Goal: Task Accomplishment & Management: Use online tool/utility

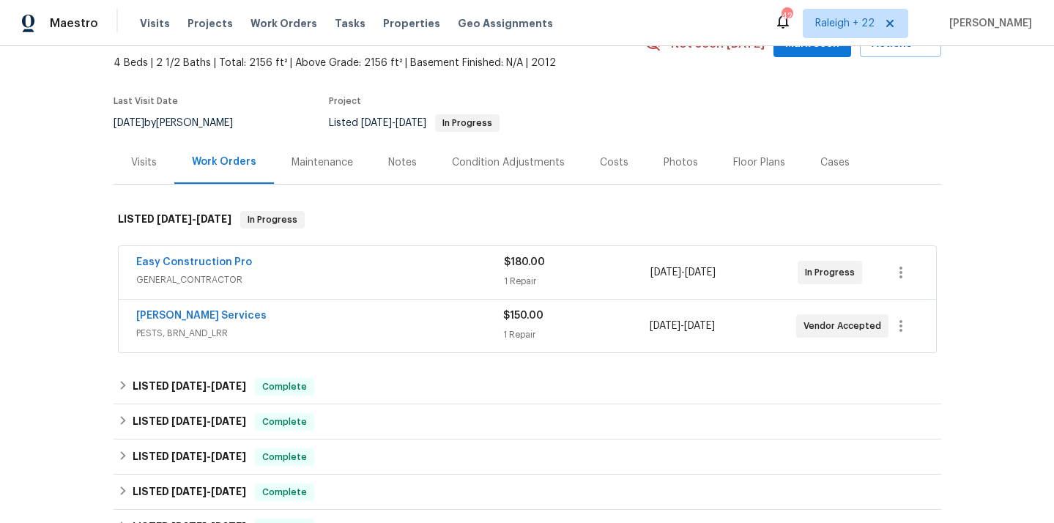
scroll to position [98, 0]
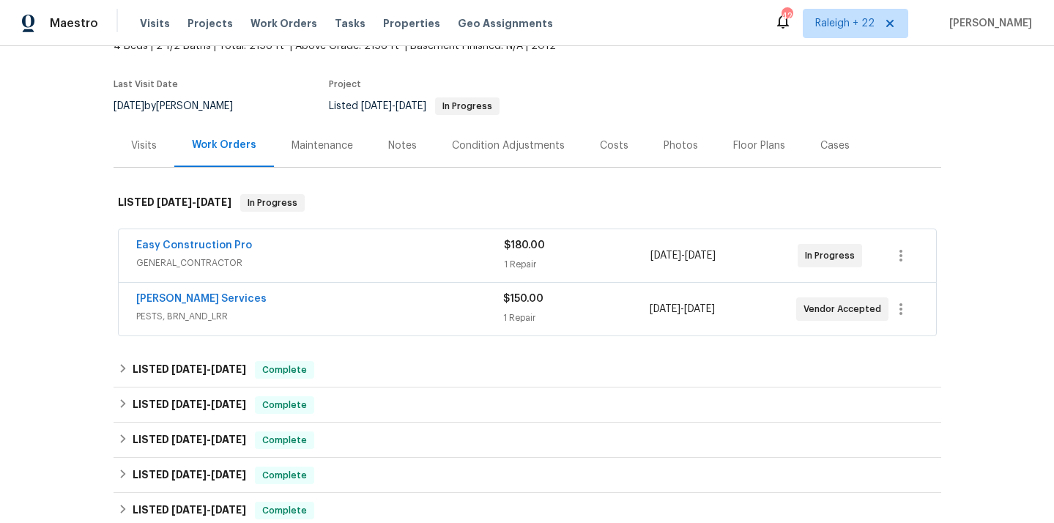
click at [224, 261] on span "GENERAL_CONTRACTOR" at bounding box center [320, 263] width 368 height 15
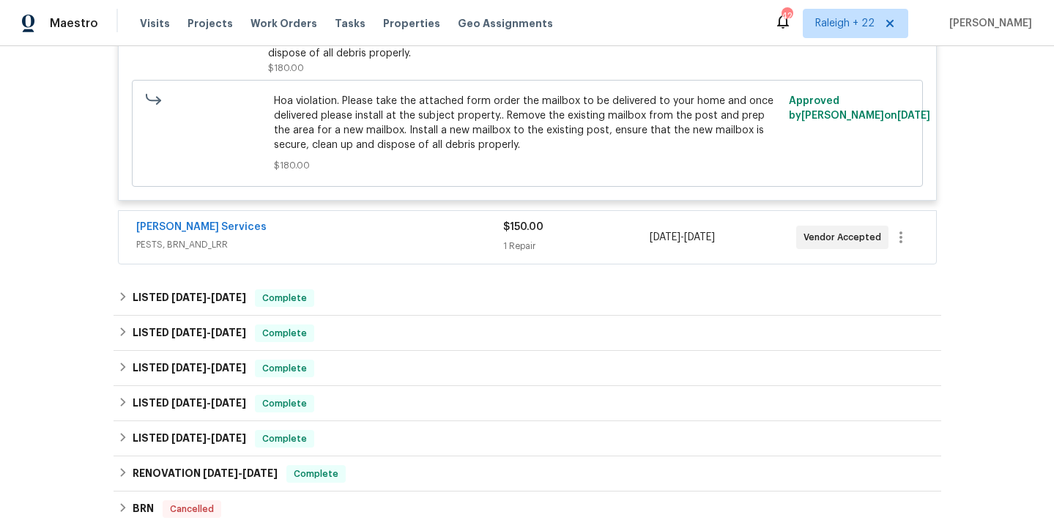
scroll to position [461, 0]
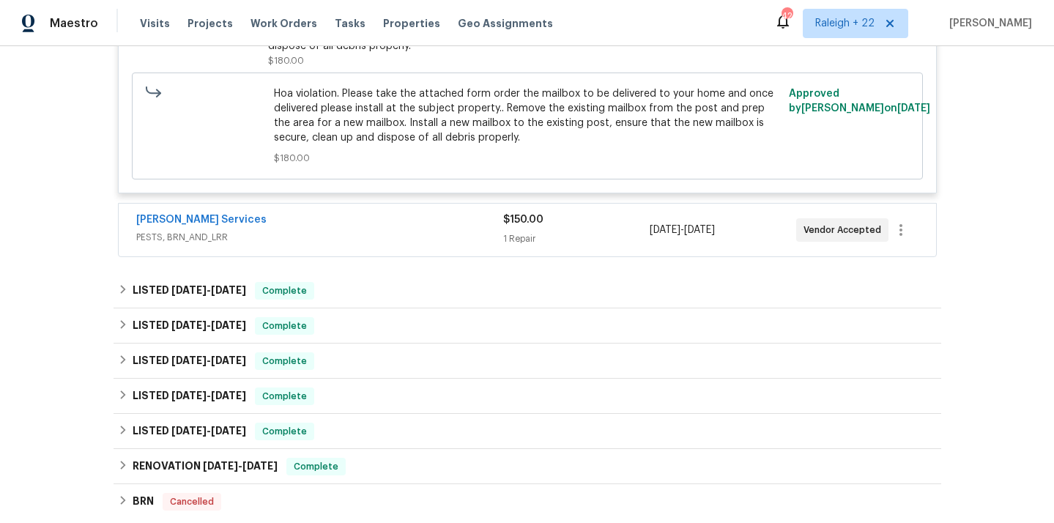
click at [198, 237] on span "PESTS, BRN_AND_LRR" at bounding box center [319, 237] width 367 height 15
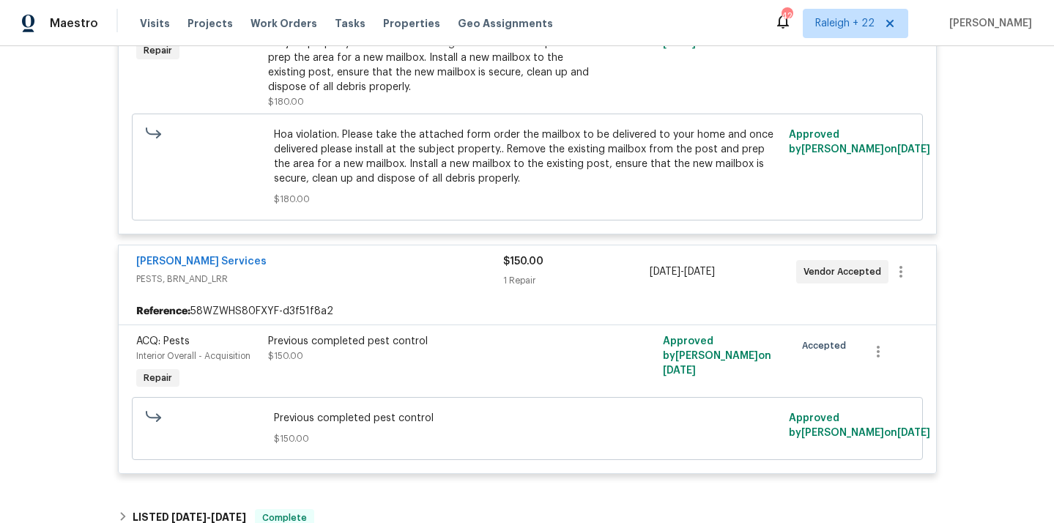
scroll to position [414, 0]
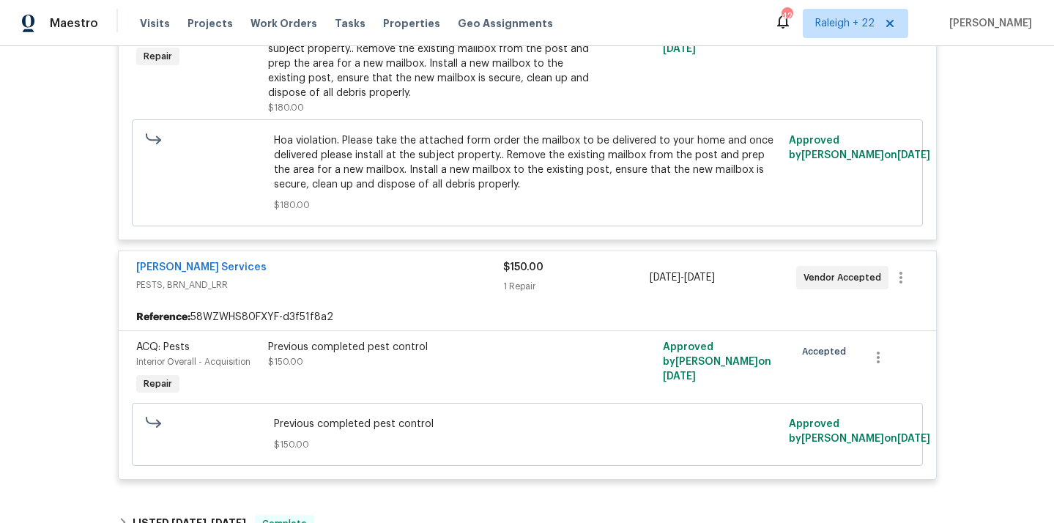
click at [347, 370] on div "Previous completed pest control $150.00" at bounding box center [429, 368] width 330 height 67
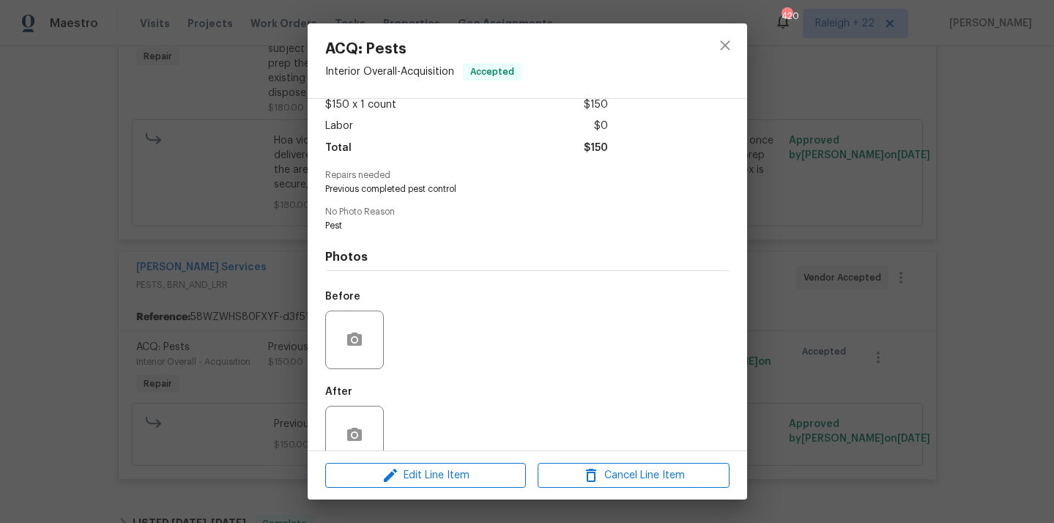
scroll to position [114, 0]
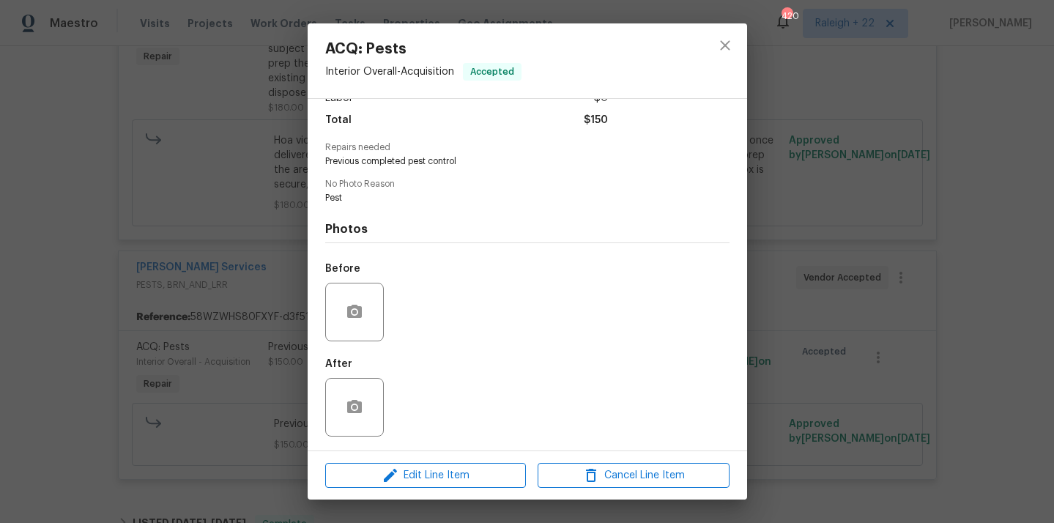
click at [783, 240] on div "ACQ: Pests Interior Overall - Acquisition Accepted Vendor [PERSON_NAME] Service…" at bounding box center [527, 261] width 1054 height 523
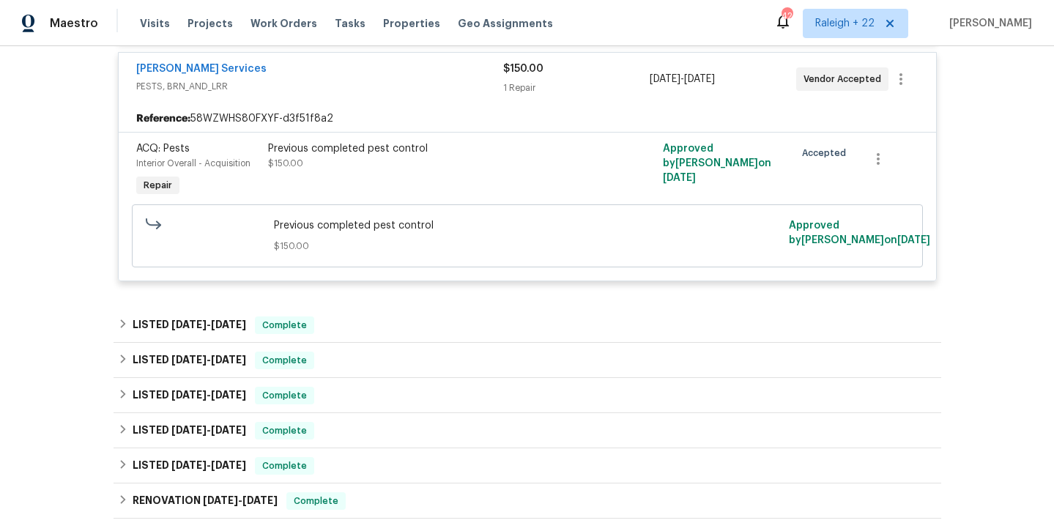
scroll to position [655, 0]
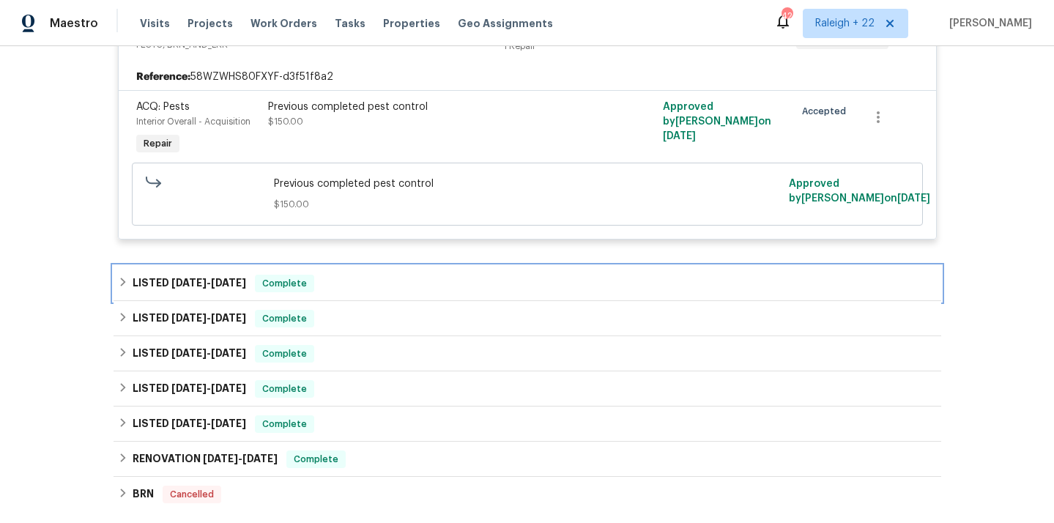
click at [124, 287] on icon at bounding box center [123, 282] width 10 height 10
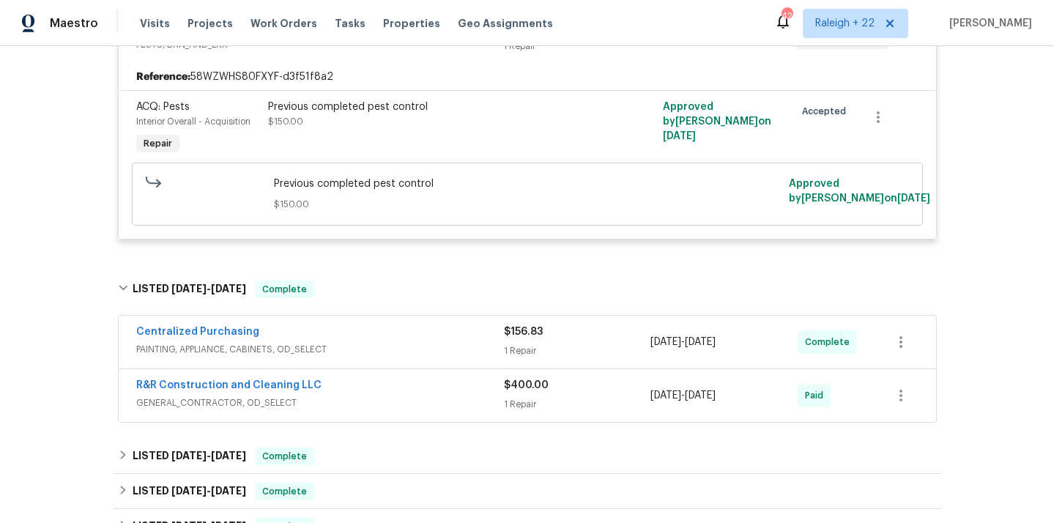
click at [191, 402] on span "GENERAL_CONTRACTOR, OD_SELECT" at bounding box center [320, 402] width 368 height 15
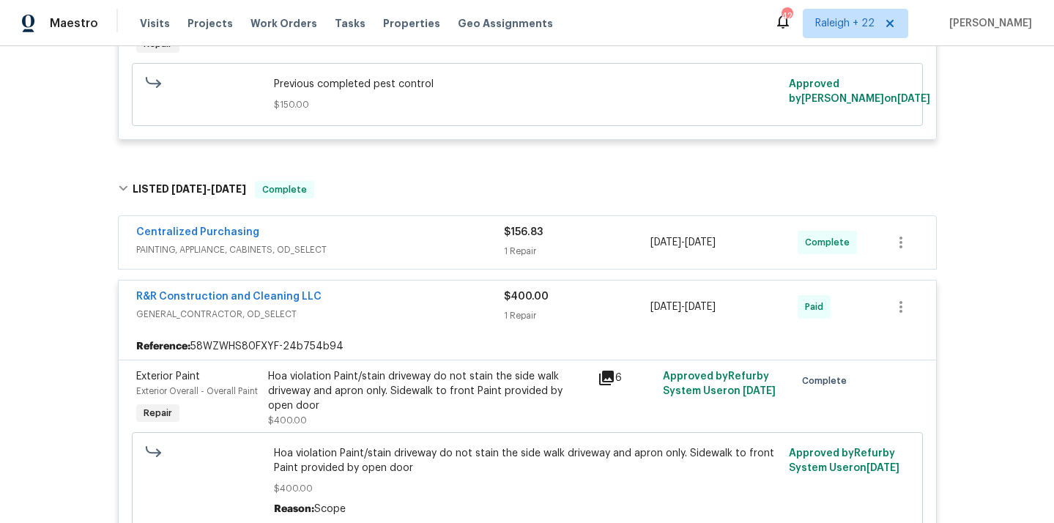
scroll to position [753, 0]
click at [240, 255] on span "PAINTING, APPLIANCE, CABINETS, OD_SELECT" at bounding box center [320, 251] width 368 height 15
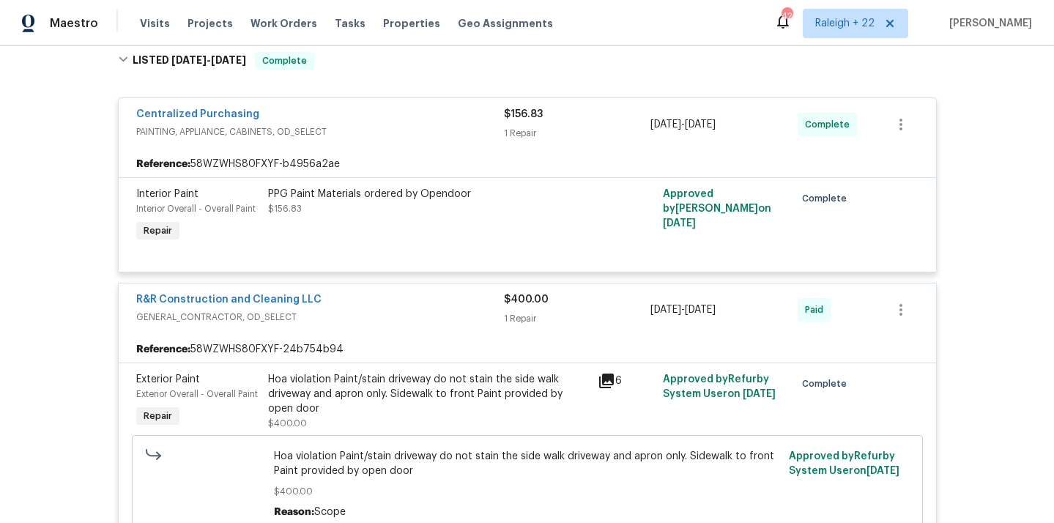
scroll to position [897, 0]
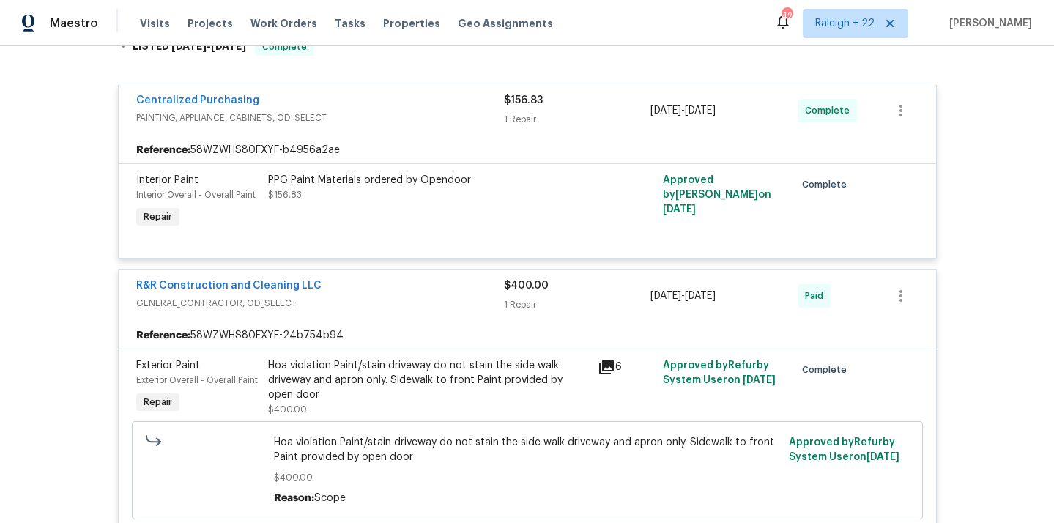
click at [386, 401] on div "Hoa violation Paint/stain driveway do not stain the side walk driveway and apro…" at bounding box center [428, 380] width 321 height 44
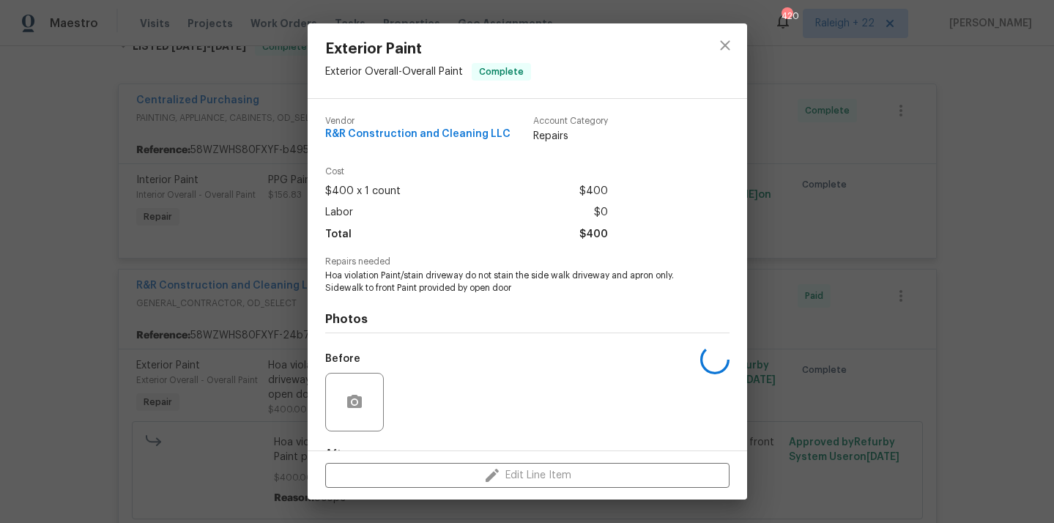
scroll to position [91, 0]
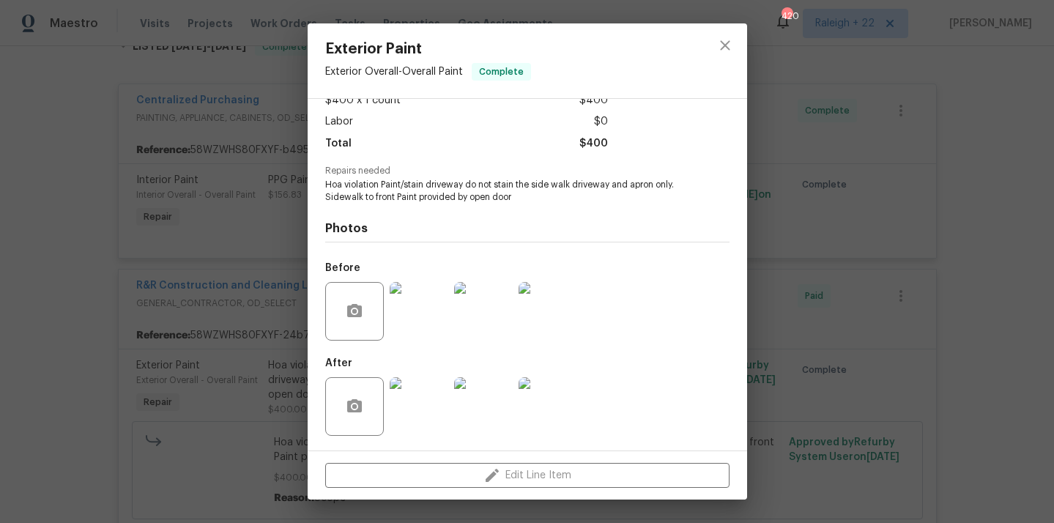
click at [422, 406] on img at bounding box center [419, 406] width 59 height 59
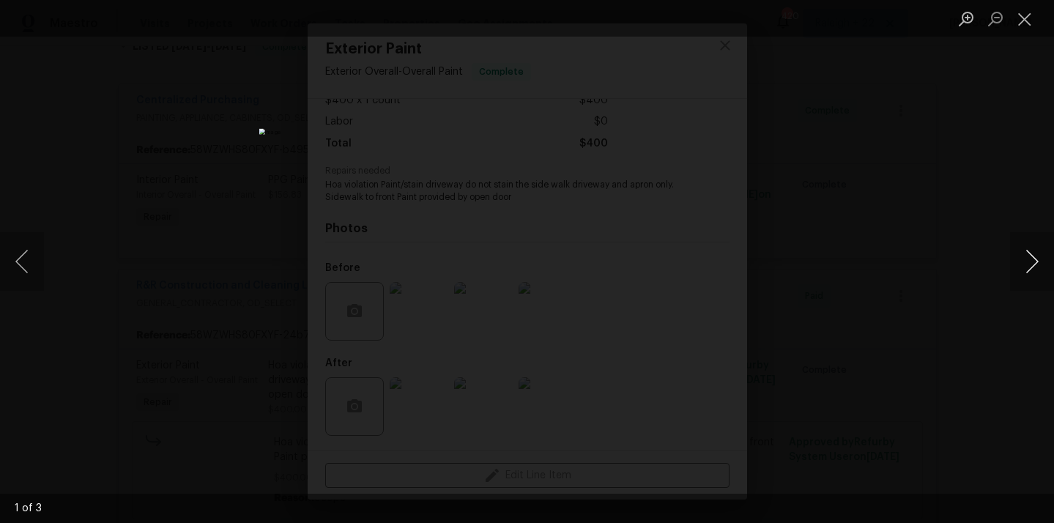
click at [1021, 253] on button "Next image" at bounding box center [1032, 261] width 44 height 59
click at [1019, 16] on button "Close lightbox" at bounding box center [1024, 19] width 29 height 26
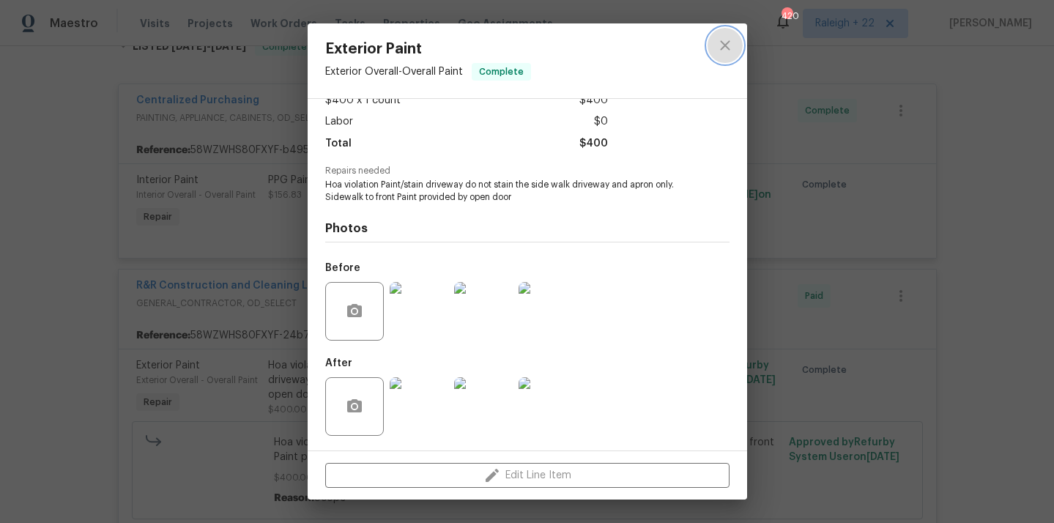
click at [737, 47] on button "close" at bounding box center [724, 45] width 35 height 35
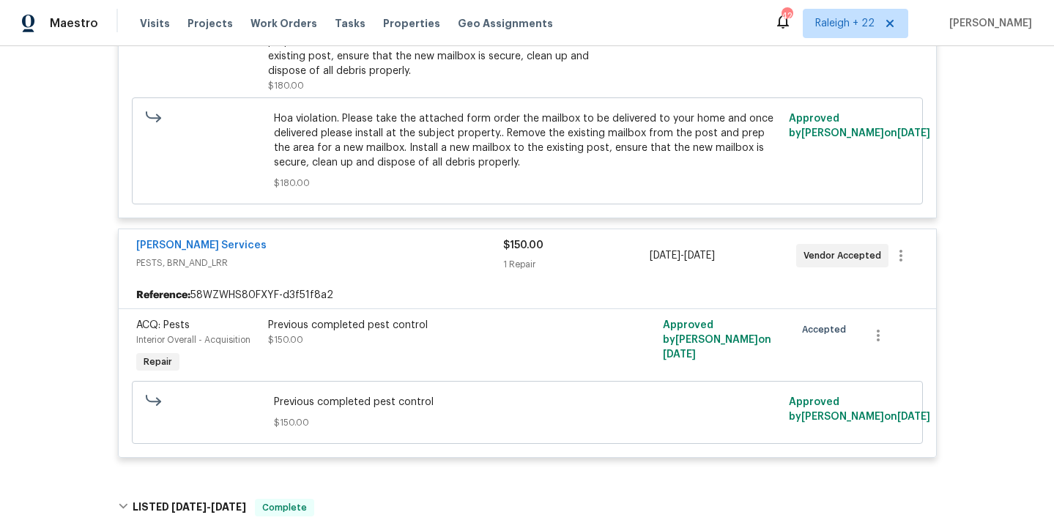
scroll to position [219, 0]
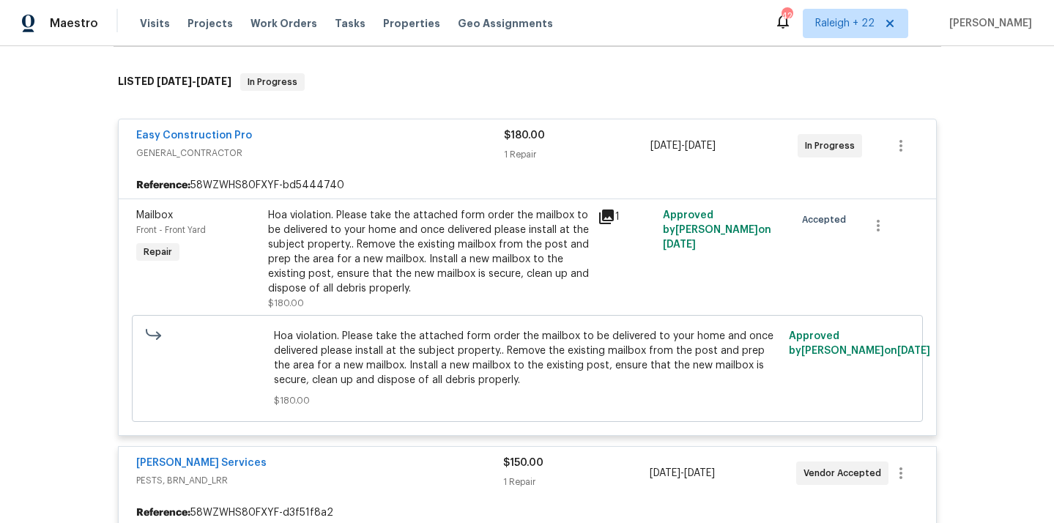
click at [395, 252] on div "Hoa violation. Please take the attached form order the mailbox to be delivered …" at bounding box center [428, 252] width 321 height 88
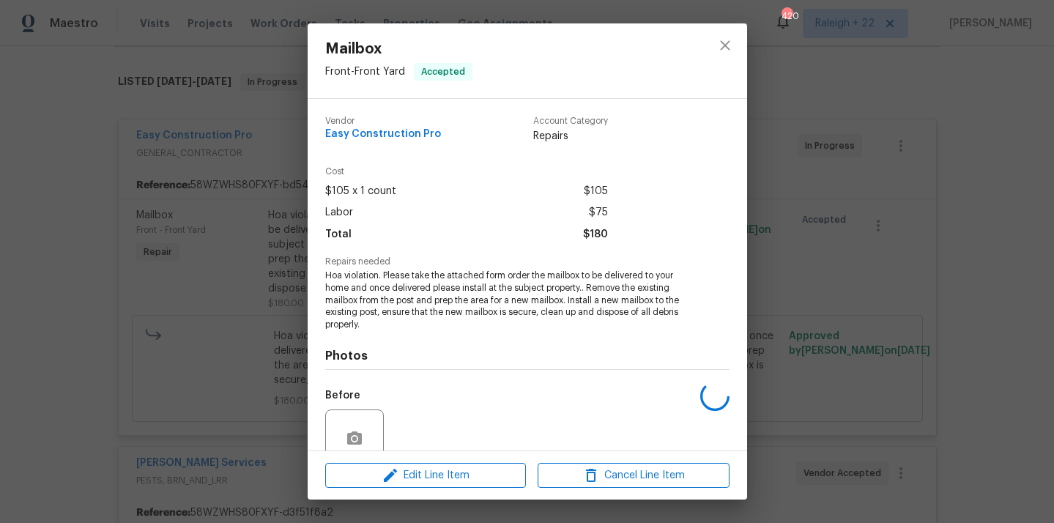
scroll to position [127, 0]
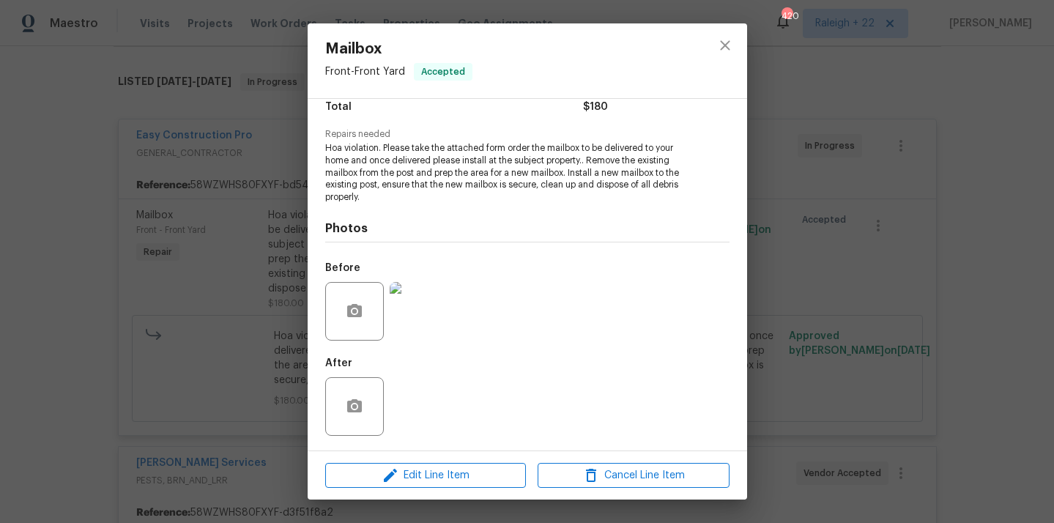
click at [414, 309] on img at bounding box center [419, 311] width 59 height 59
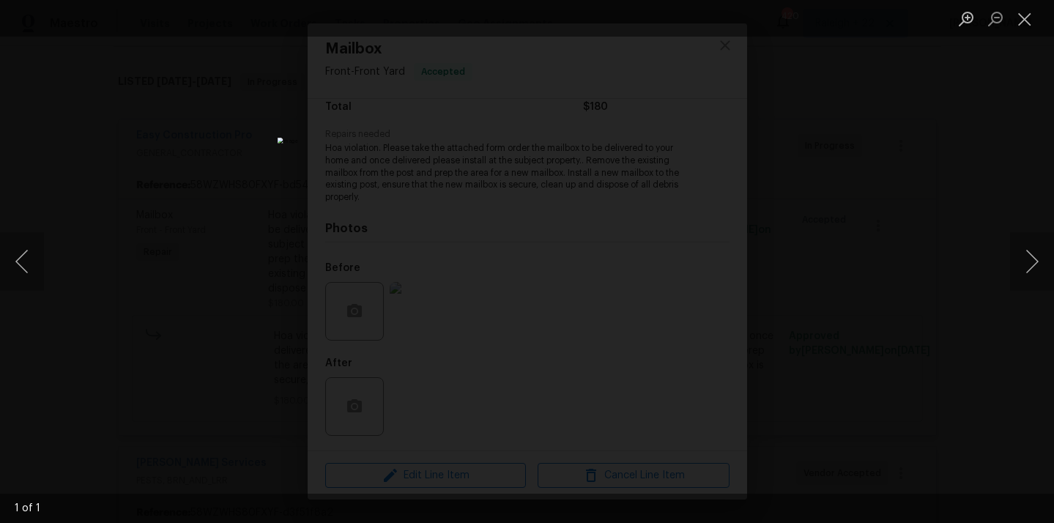
click at [931, 155] on div "Lightbox" at bounding box center [527, 261] width 1054 height 523
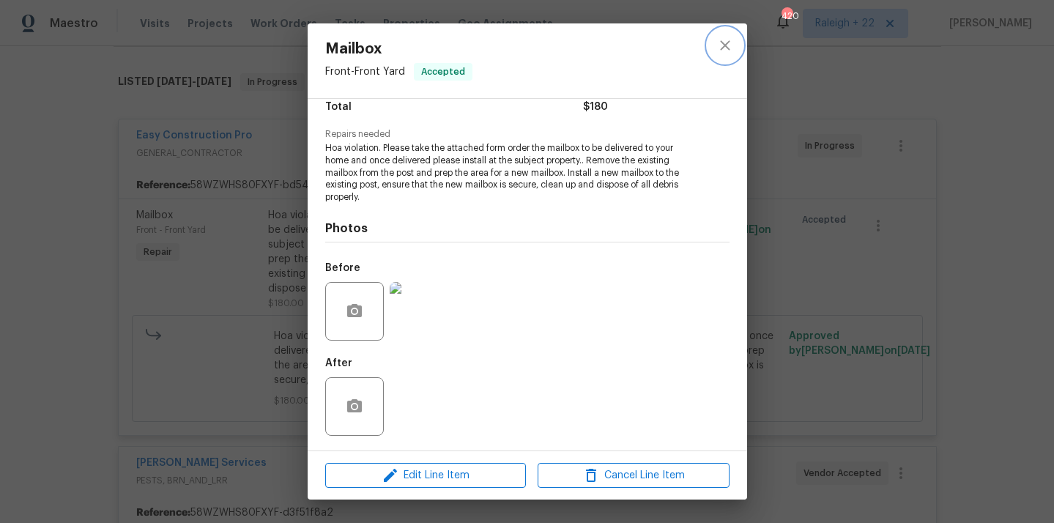
click at [732, 48] on icon "close" at bounding box center [725, 46] width 18 height 18
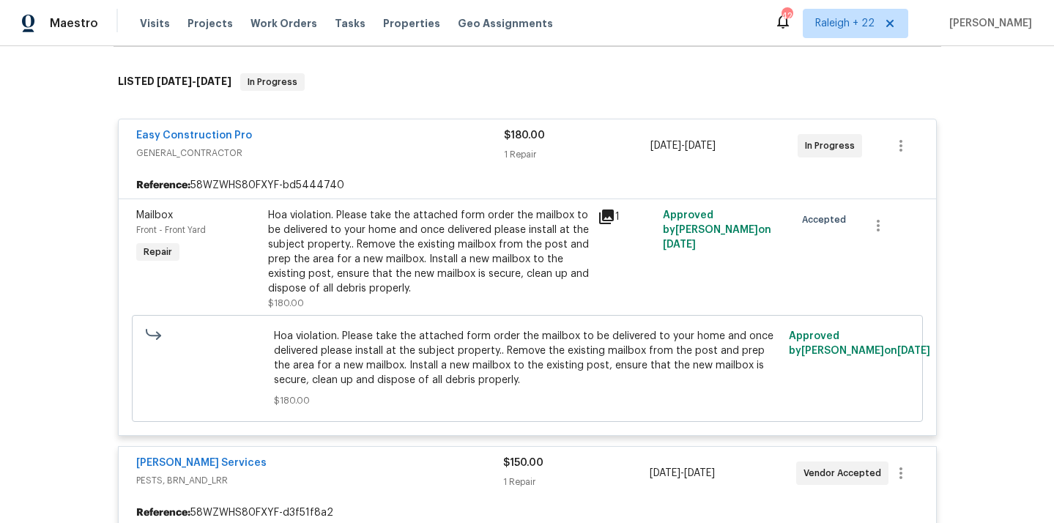
scroll to position [0, 0]
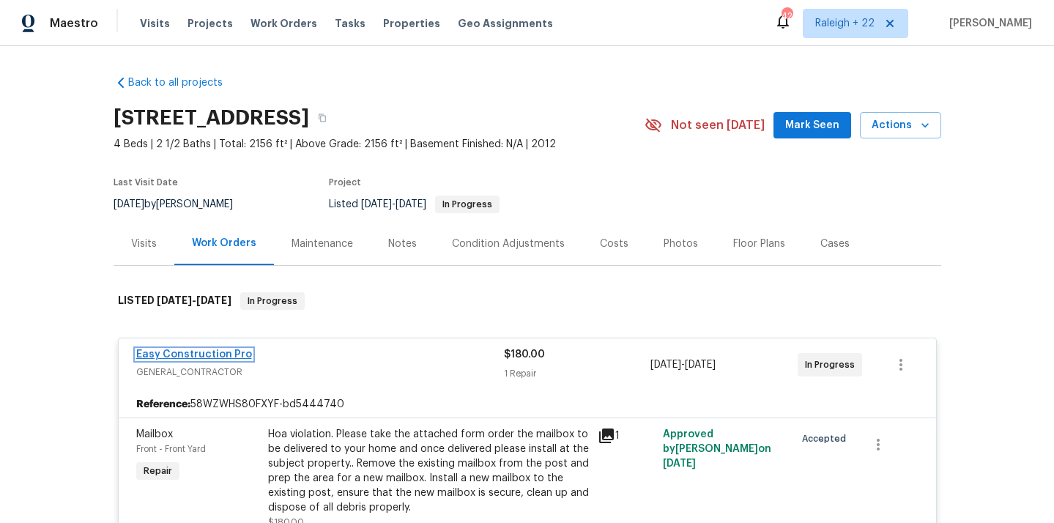
click at [222, 356] on link "Easy Construction Pro" at bounding box center [194, 354] width 116 height 10
